Goal: Transaction & Acquisition: Purchase product/service

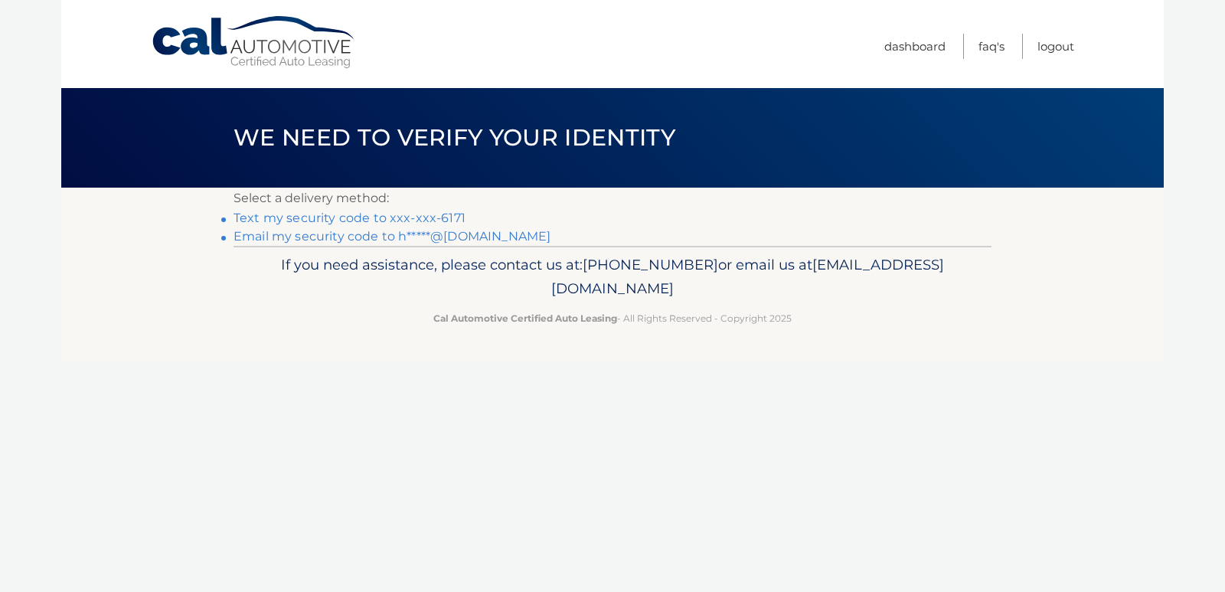
click at [278, 216] on link "Text my security code to xxx-xxx-6171" at bounding box center [350, 218] width 232 height 15
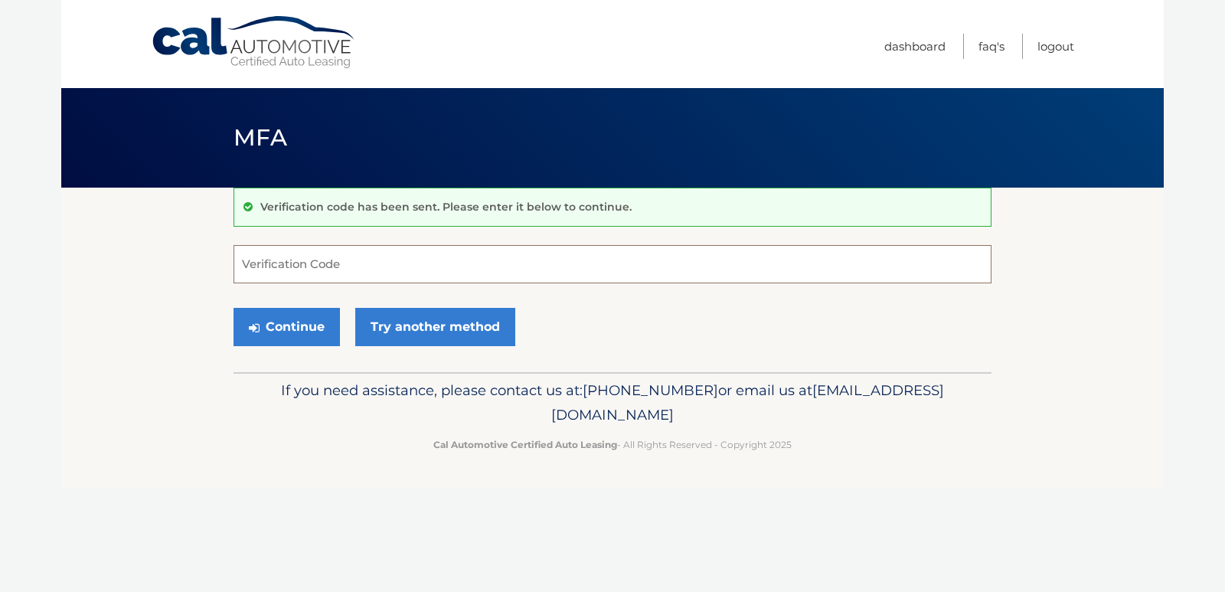
click at [245, 264] on input "Verification Code" at bounding box center [613, 264] width 758 height 38
type input "698039"
click at [286, 330] on button "Continue" at bounding box center [287, 327] width 106 height 38
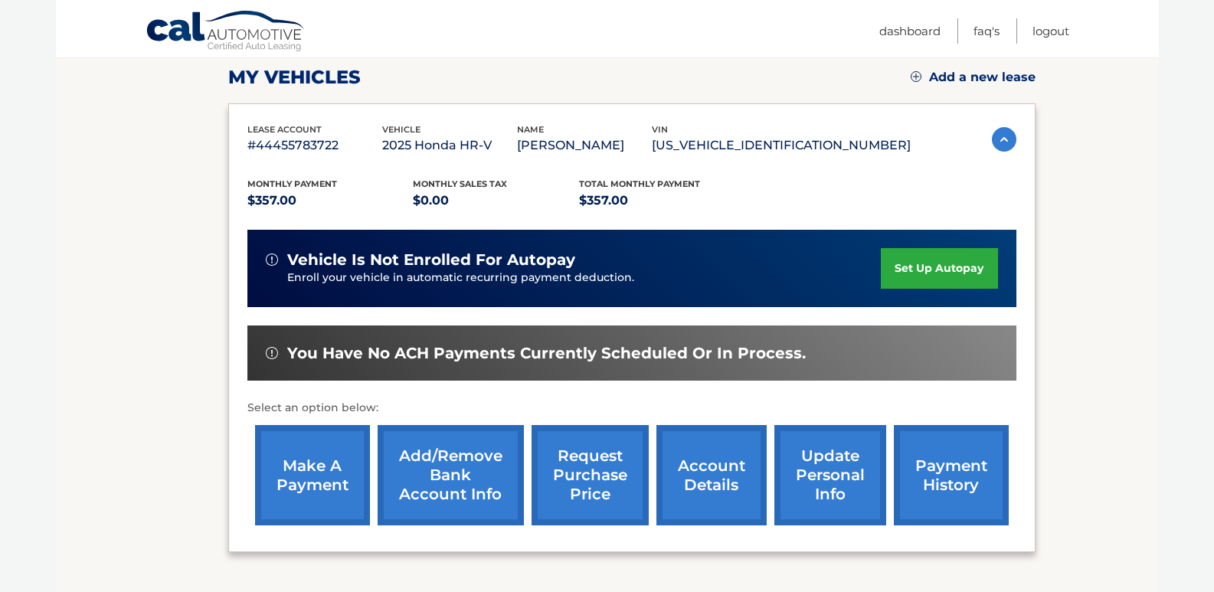
scroll to position [230, 0]
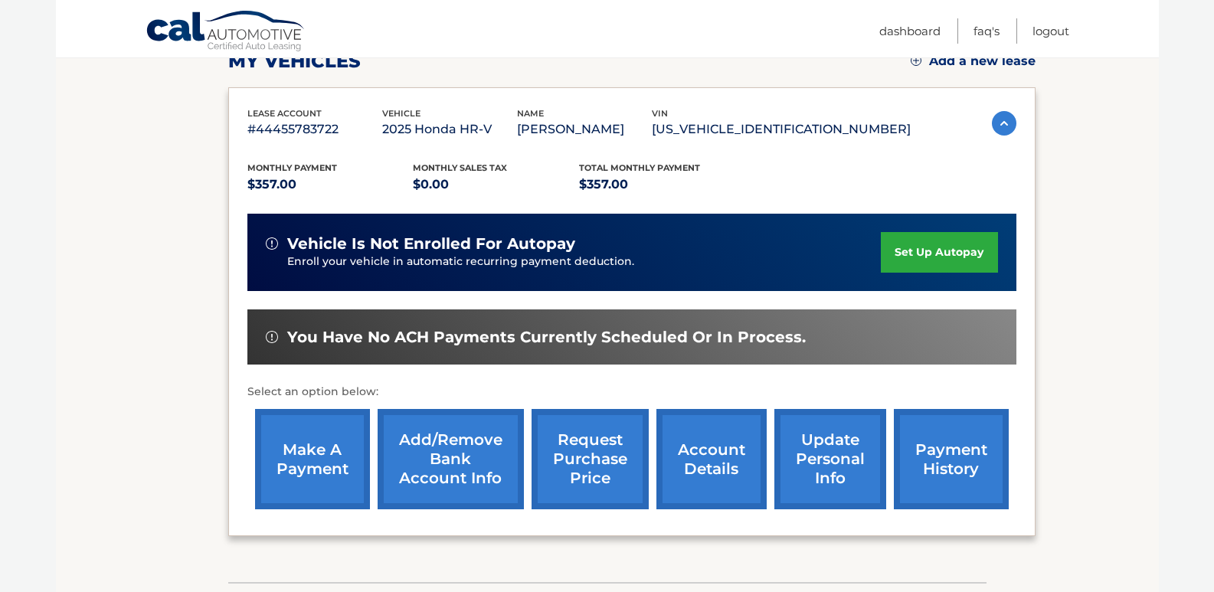
click at [944, 460] on link "payment history" at bounding box center [951, 459] width 115 height 100
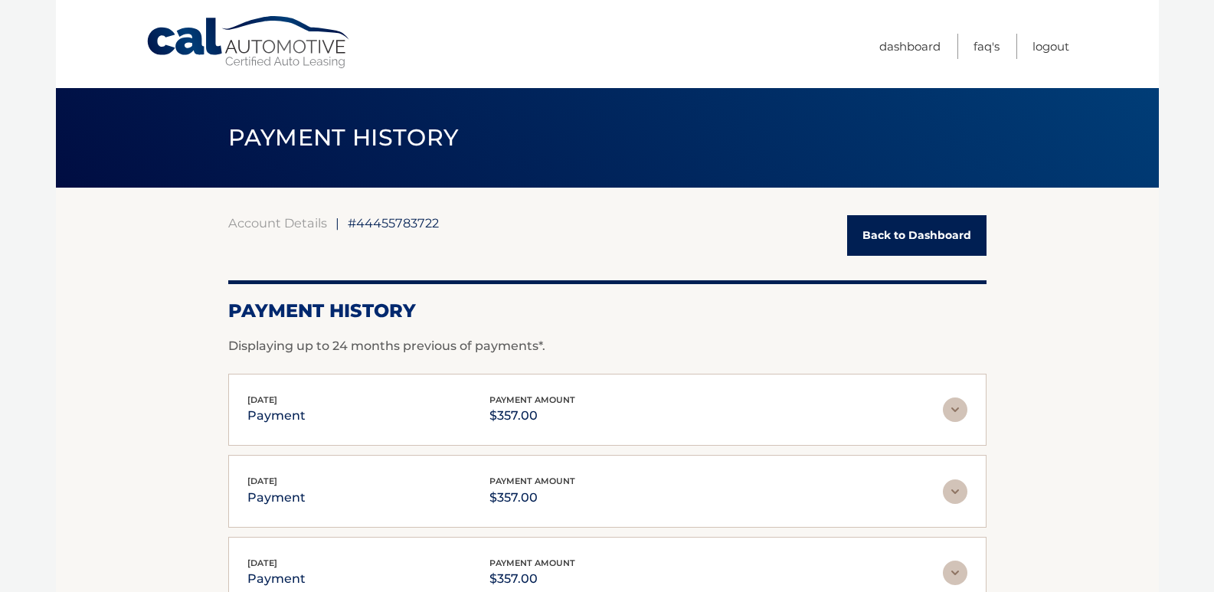
click at [899, 238] on link "Back to Dashboard" at bounding box center [916, 235] width 139 height 41
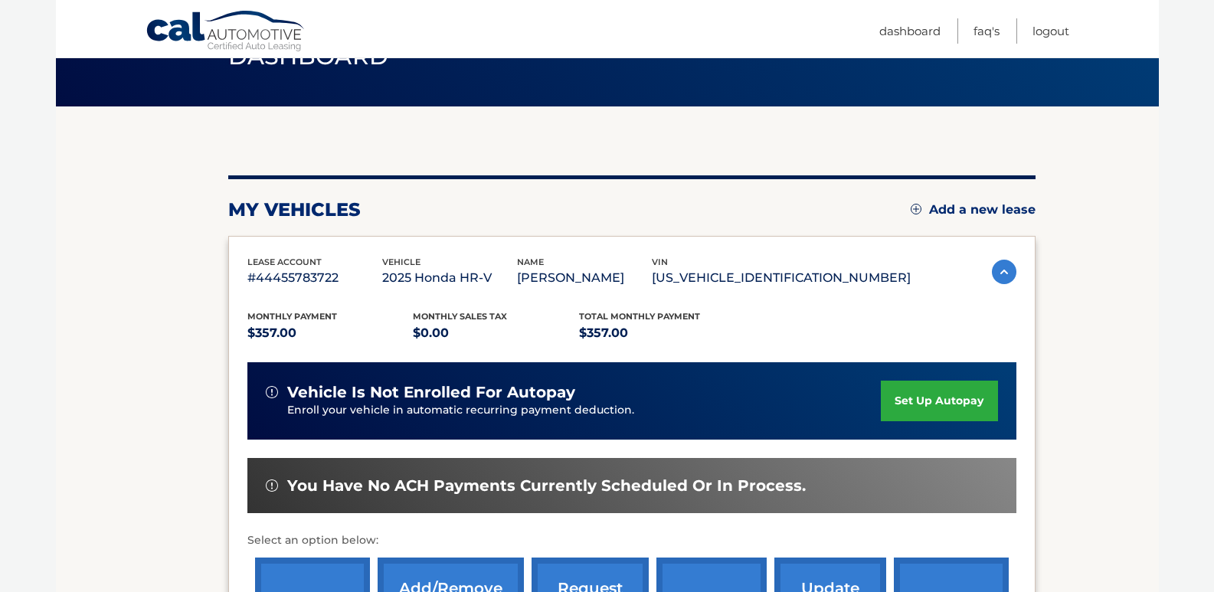
scroll to position [306, 0]
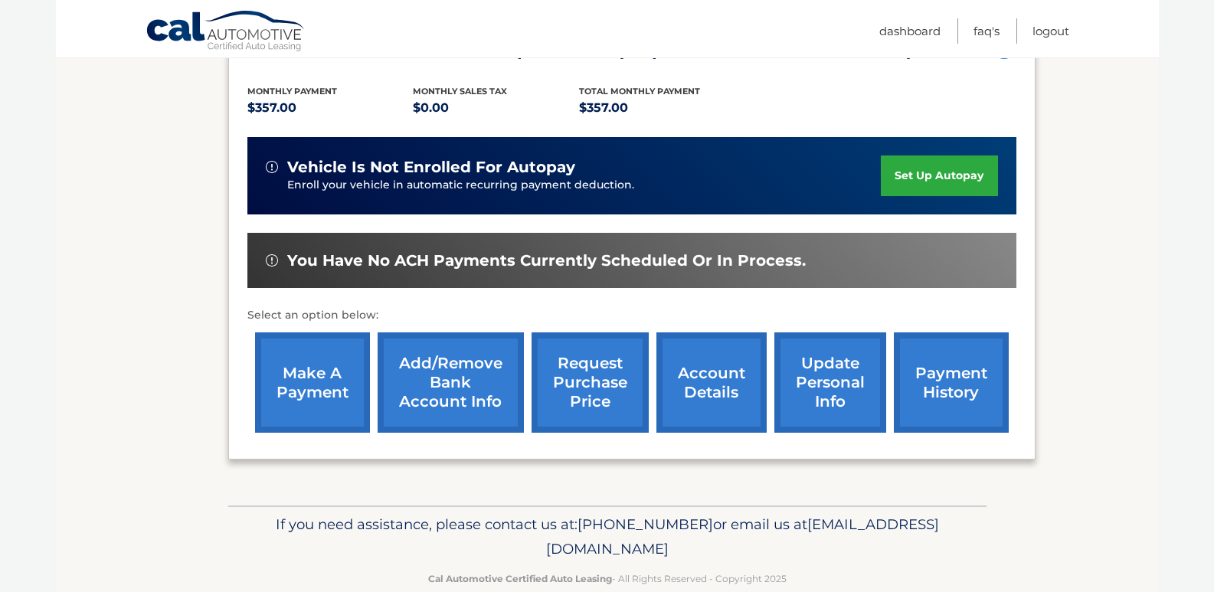
click at [314, 381] on link "make a payment" at bounding box center [312, 382] width 115 height 100
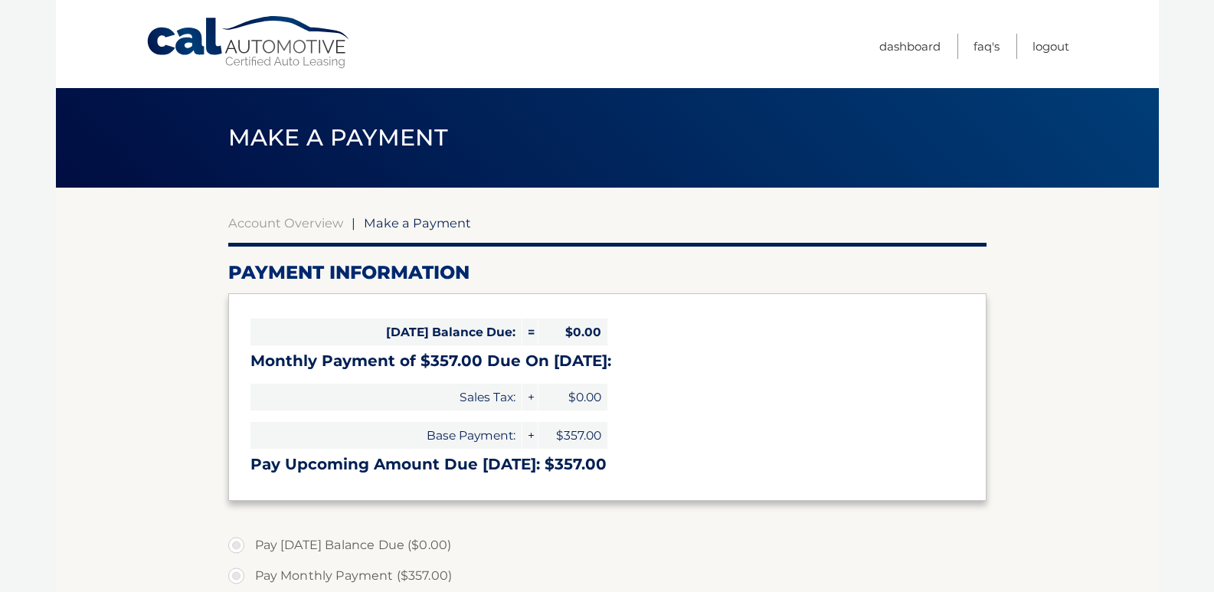
select select "YjlmMWIyMzctODI2ZS00ZjI5LTkwODUtZTBiYTRlOWJlYmMz"
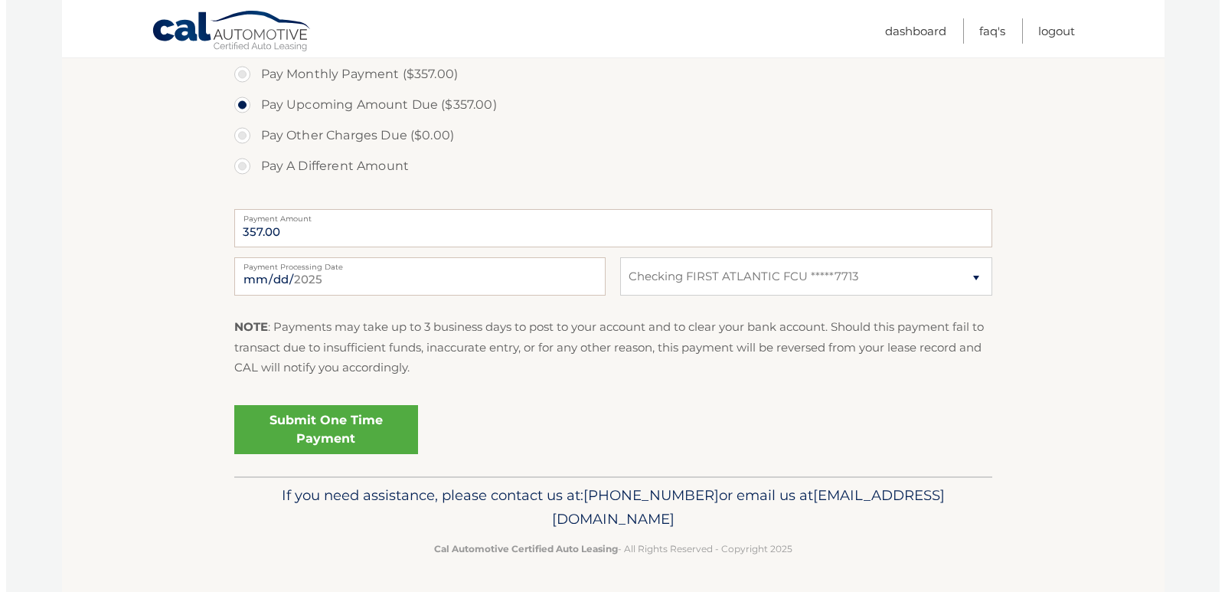
scroll to position [502, 0]
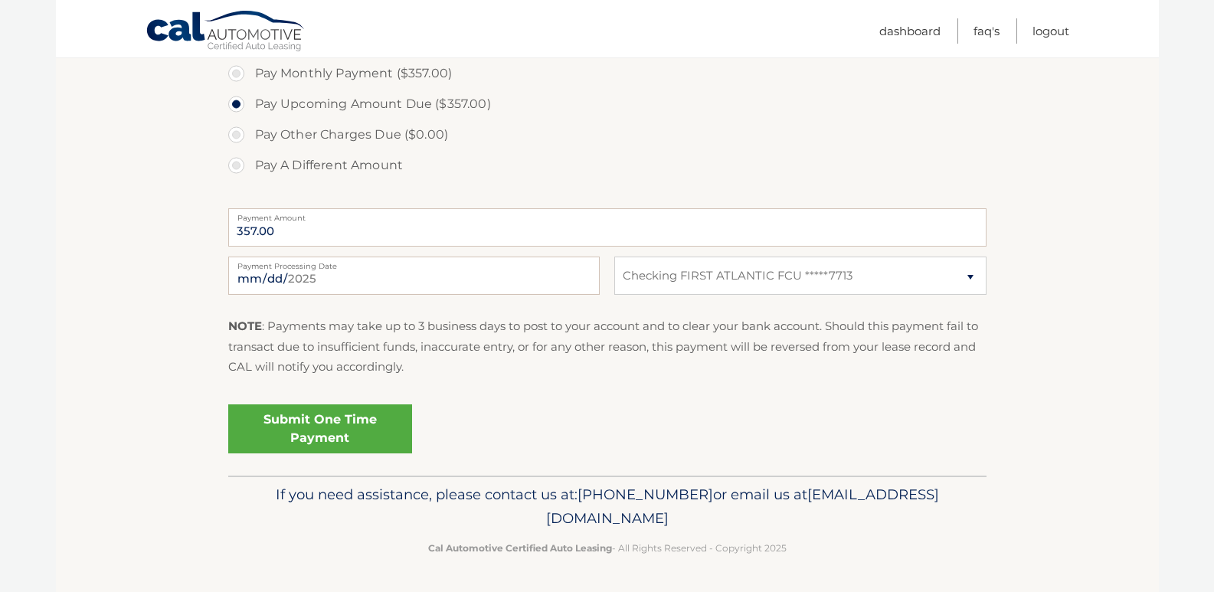
click at [338, 425] on link "Submit One Time Payment" at bounding box center [320, 428] width 184 height 49
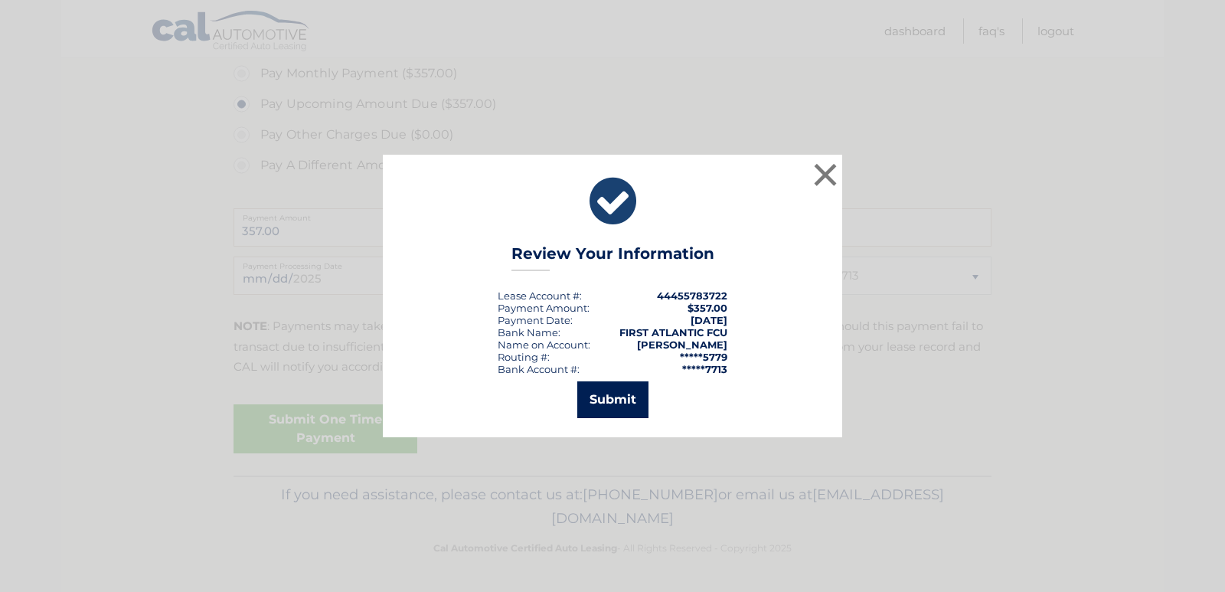
click at [610, 397] on button "Submit" at bounding box center [612, 399] width 71 height 37
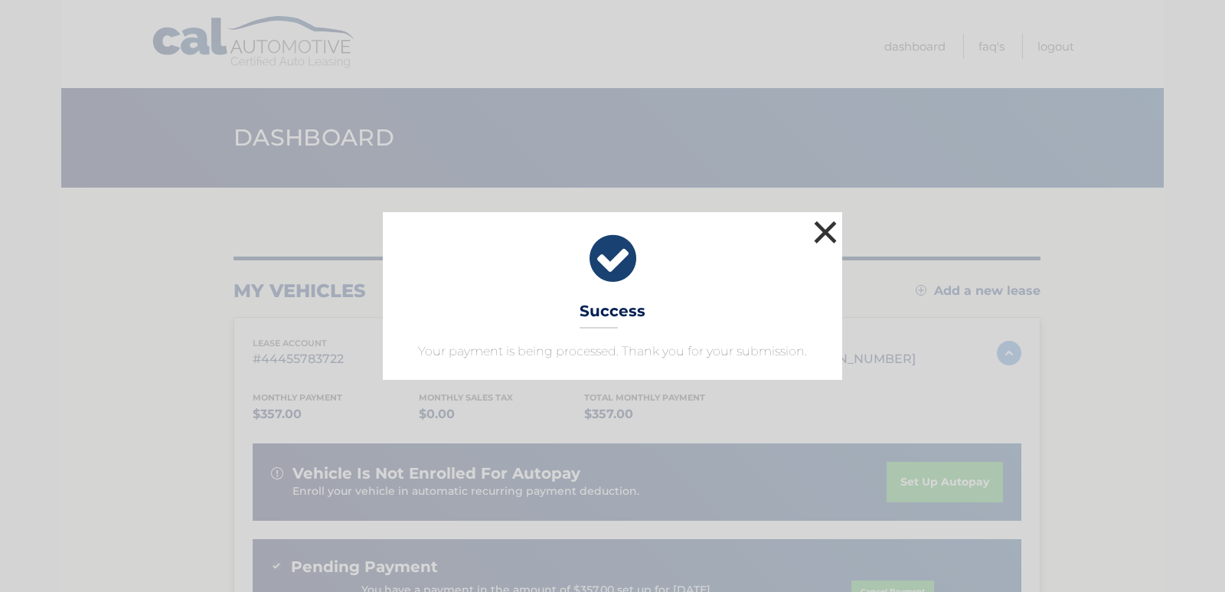
click at [825, 232] on button "×" at bounding box center [825, 232] width 31 height 31
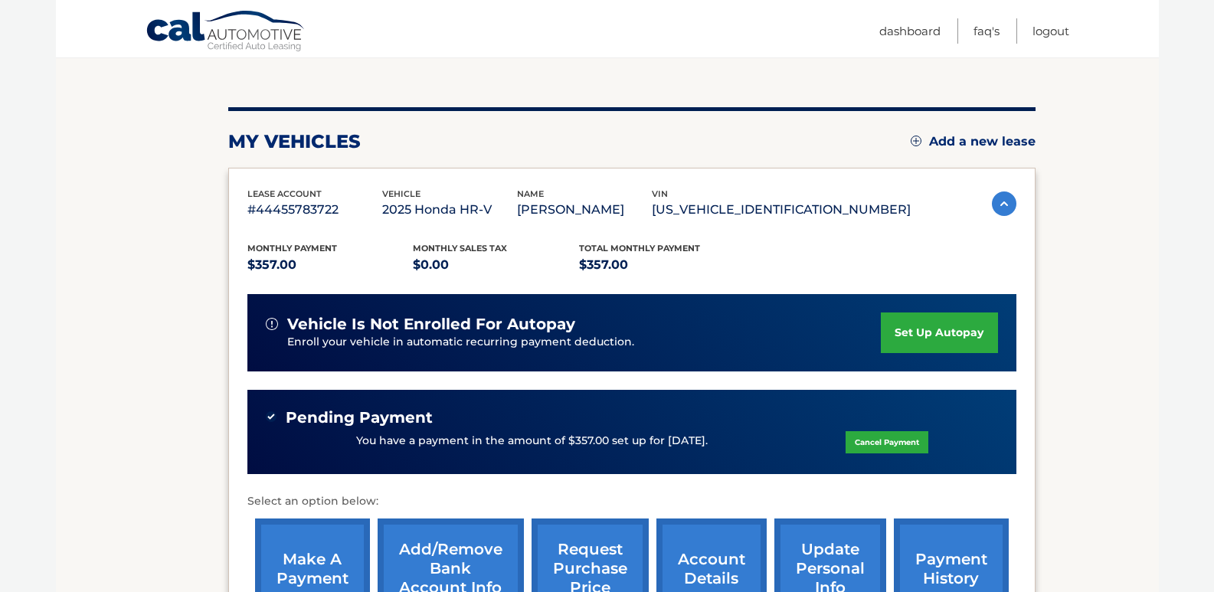
scroll to position [365, 0]
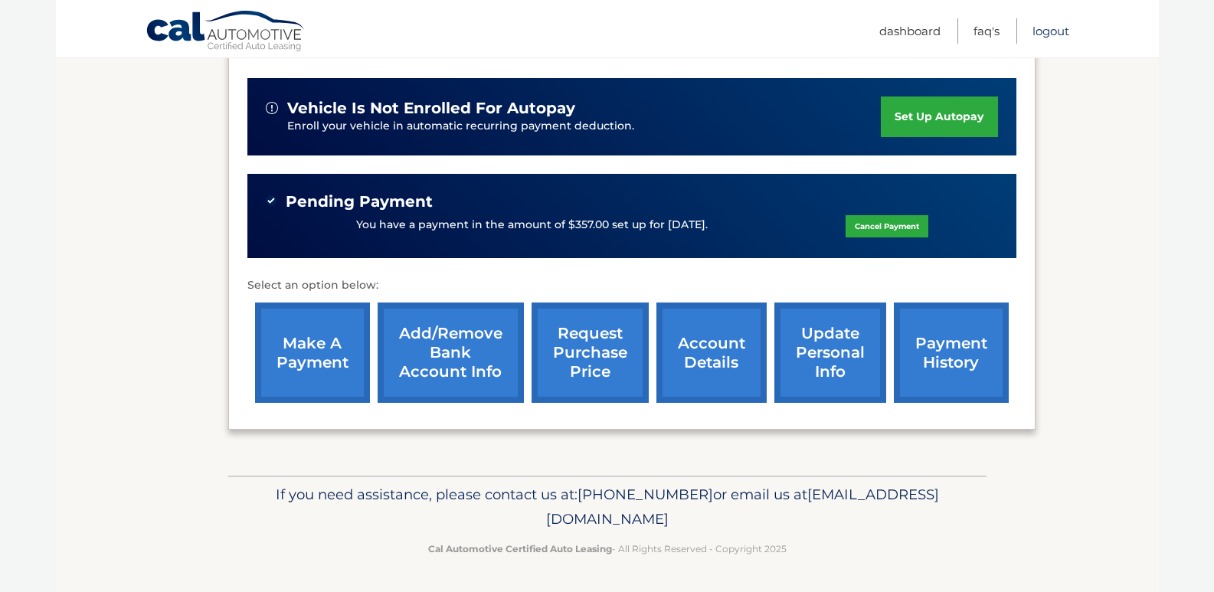
click at [1048, 31] on link "Logout" at bounding box center [1050, 30] width 37 height 25
